Goal: Check status: Check status

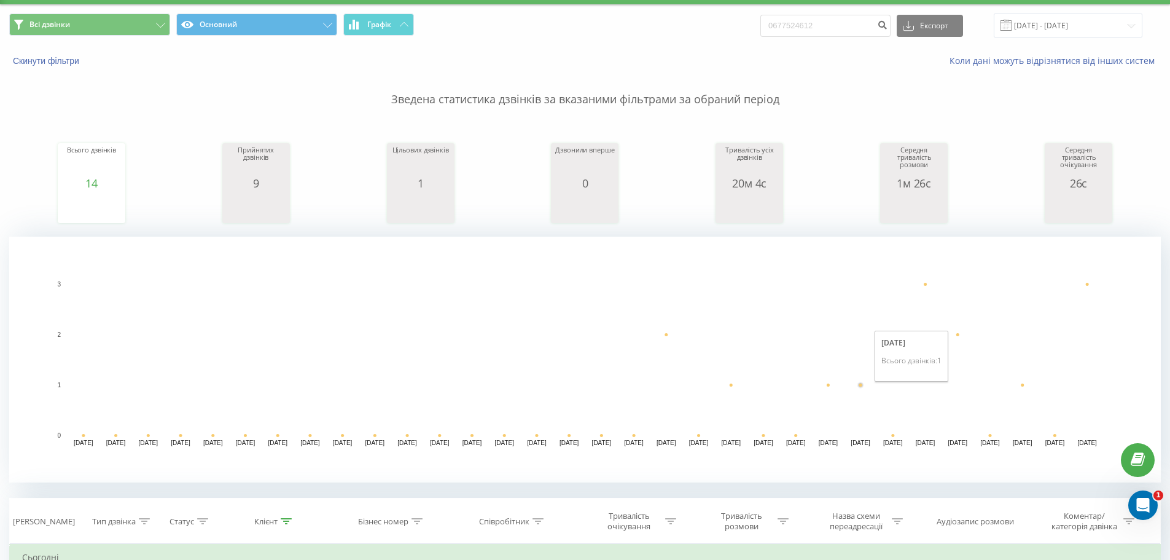
scroll to position [61, 0]
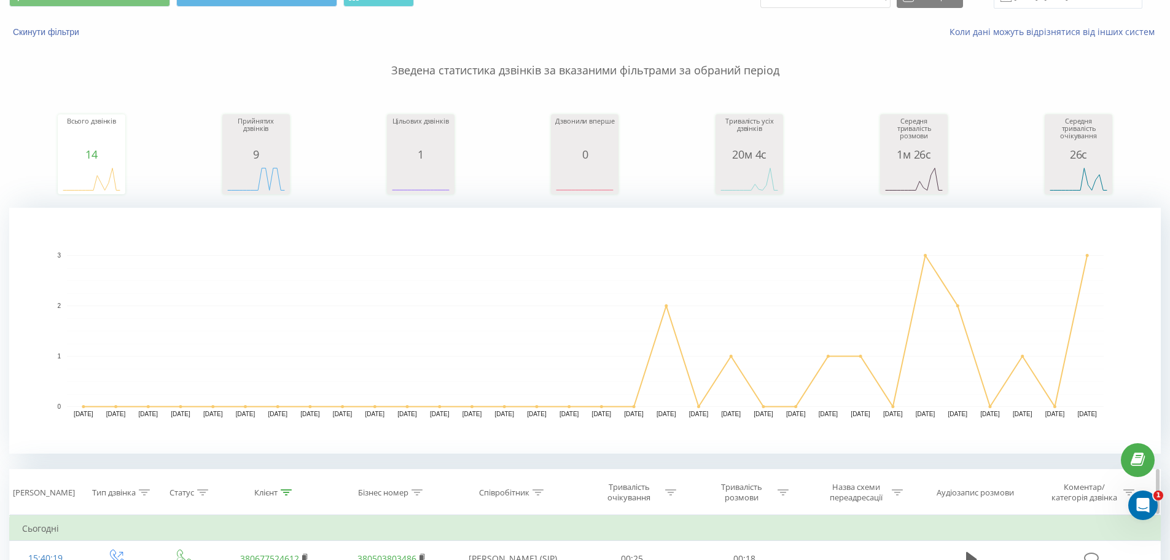
click at [286, 495] on div at bounding box center [286, 492] width 11 height 10
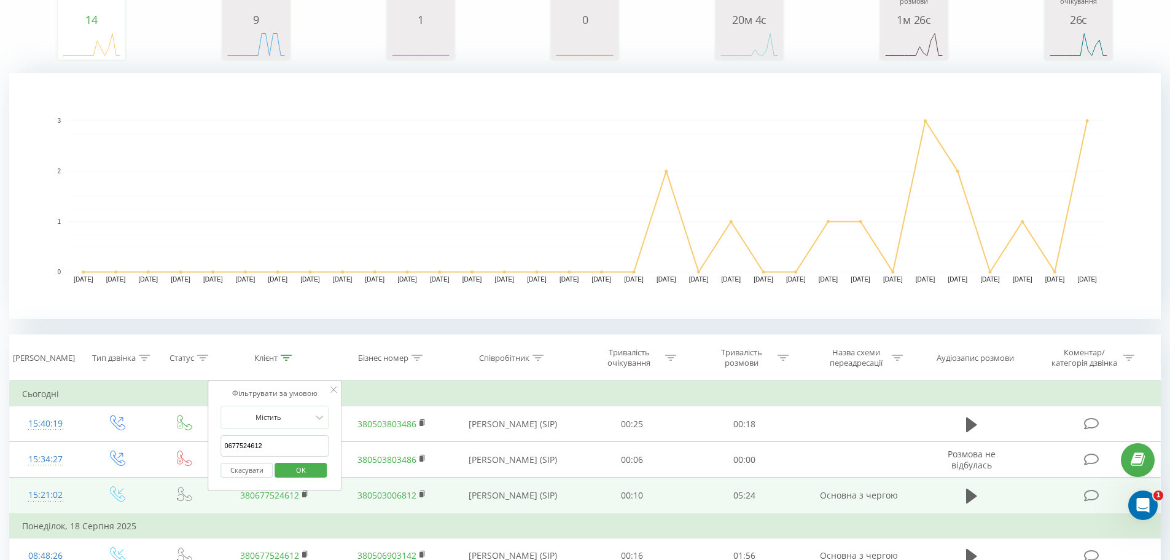
scroll to position [246, 0]
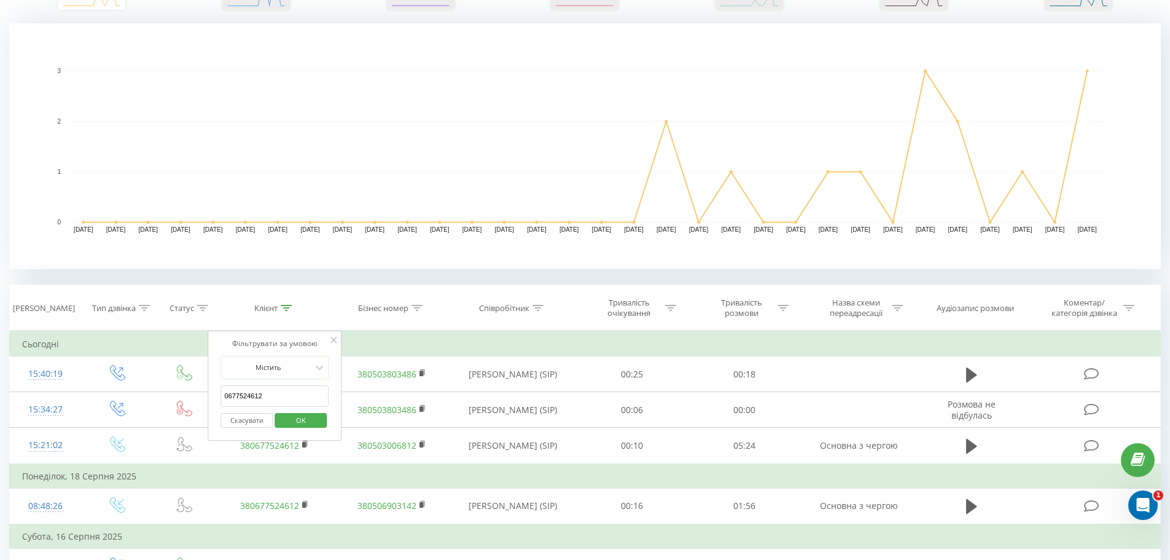
drag, startPoint x: 124, startPoint y: 391, endPoint x: 0, endPoint y: 253, distance: 185.8
click at [0, 363] on div "Всі дзвінки Основний Графік 0677524612 Експорт .csv .xls .xlsx 20.07.2025 - 20.…" at bounding box center [585, 433] width 1170 height 1285
click at [273, 415] on button "Скасувати" at bounding box center [247, 420] width 52 height 15
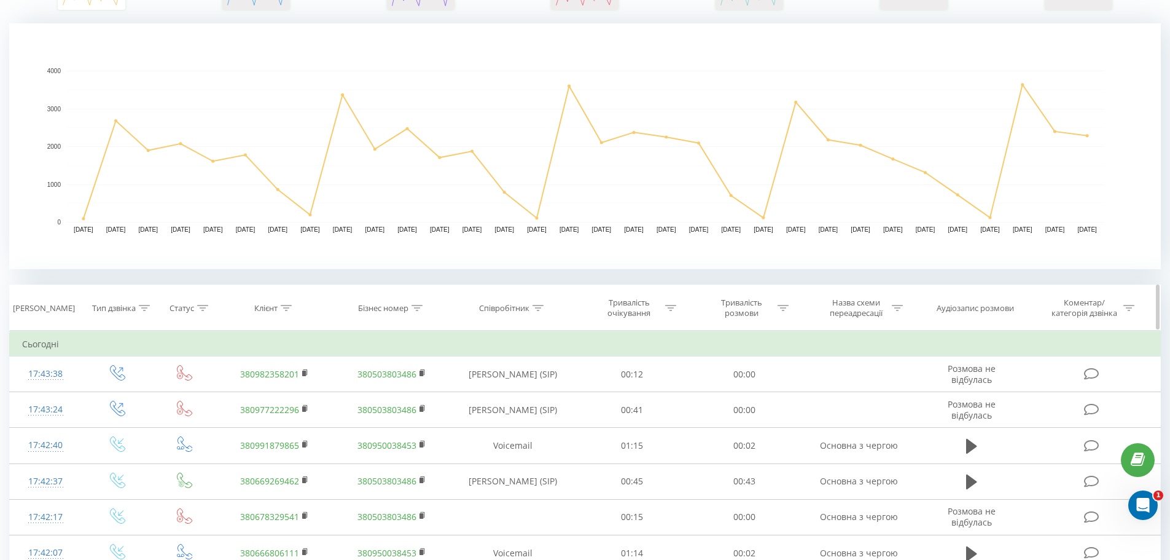
click at [287, 305] on icon at bounding box center [286, 308] width 11 height 6
